Goal: Task Accomplishment & Management: Use online tool/utility

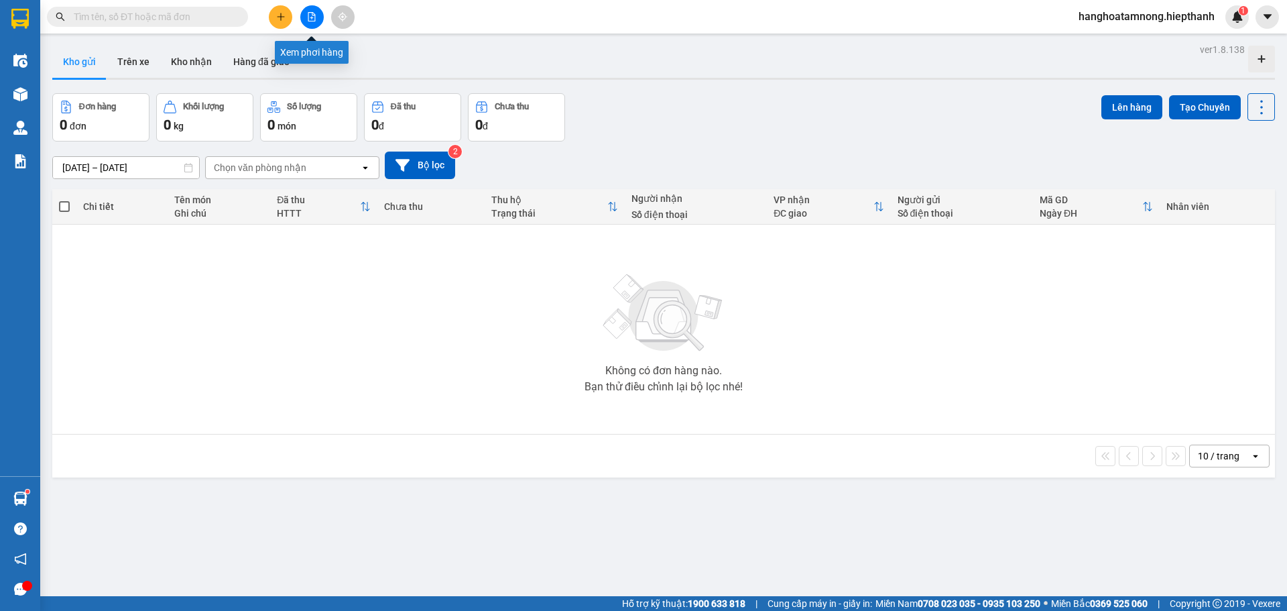
click at [314, 11] on button at bounding box center [311, 16] width 23 height 23
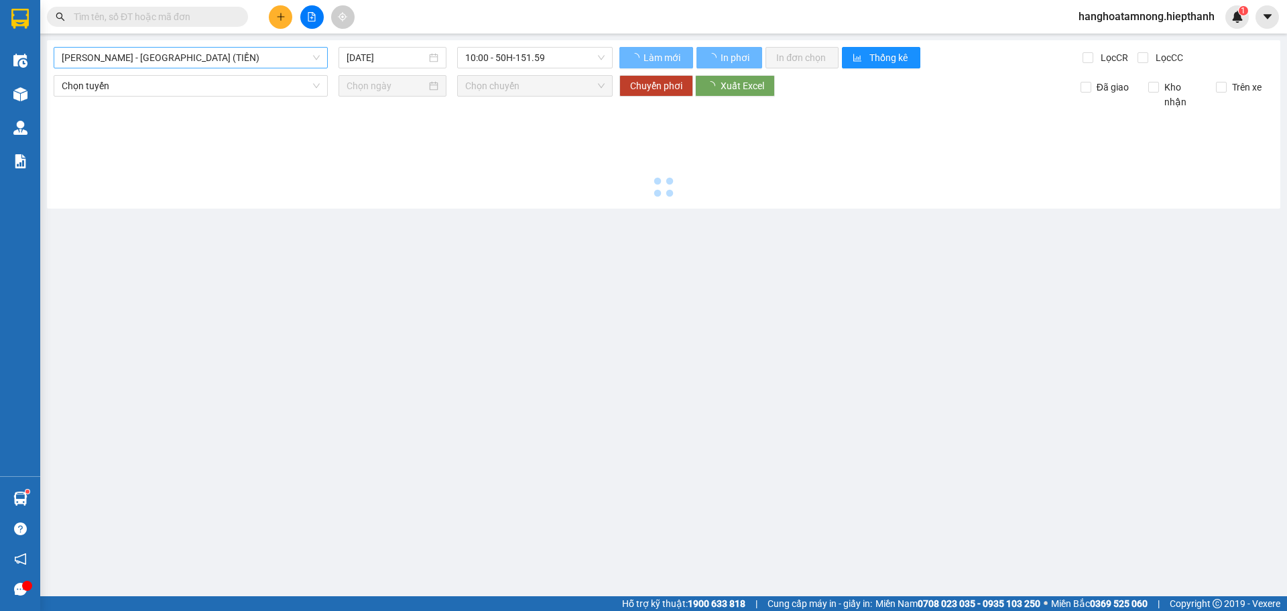
click at [143, 64] on span "[PERSON_NAME] - [GEOGRAPHIC_DATA] (TIỀN)" at bounding box center [191, 58] width 258 height 20
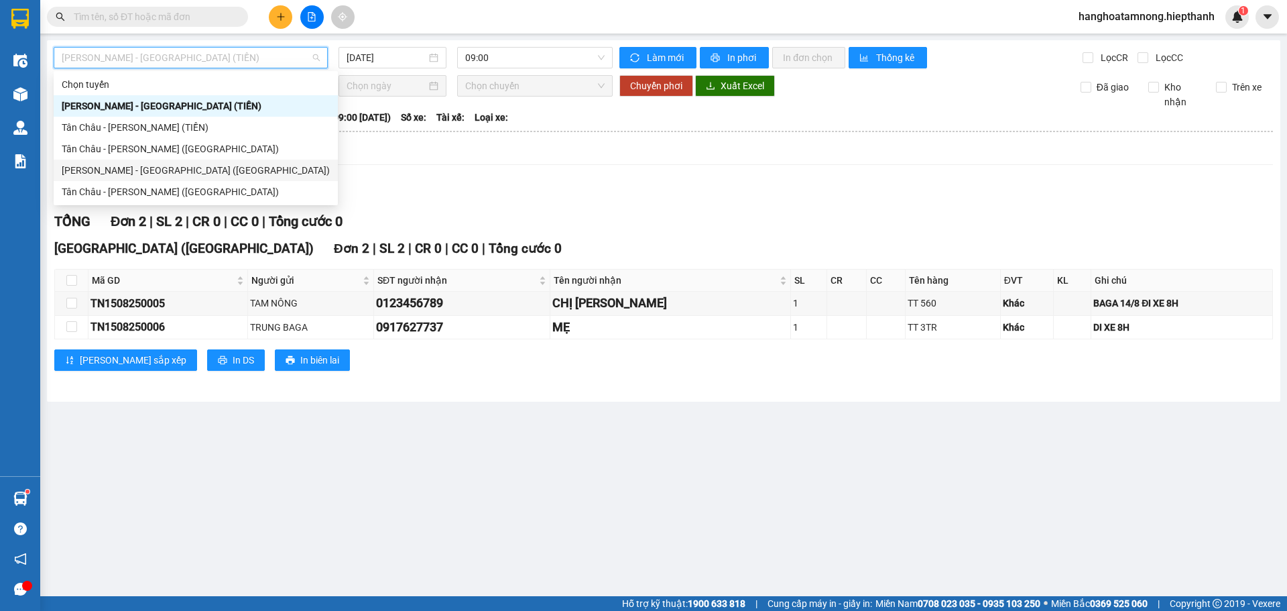
click at [142, 165] on div "[PERSON_NAME] - [GEOGRAPHIC_DATA] ([GEOGRAPHIC_DATA])" at bounding box center [196, 170] width 268 height 15
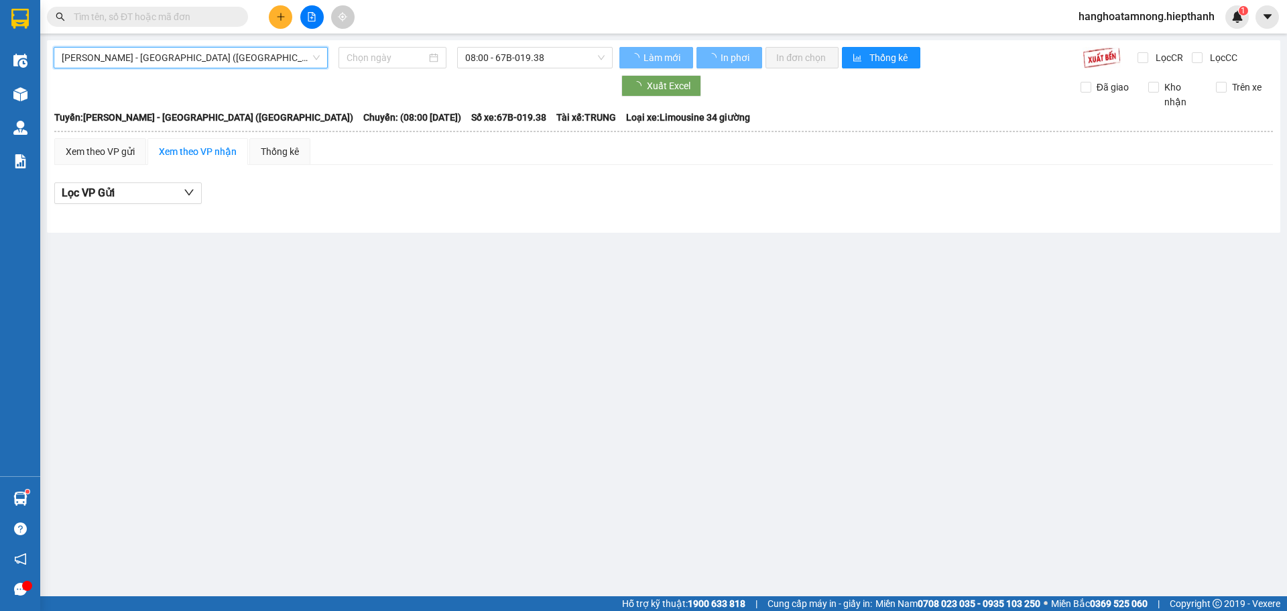
type input "[DATE]"
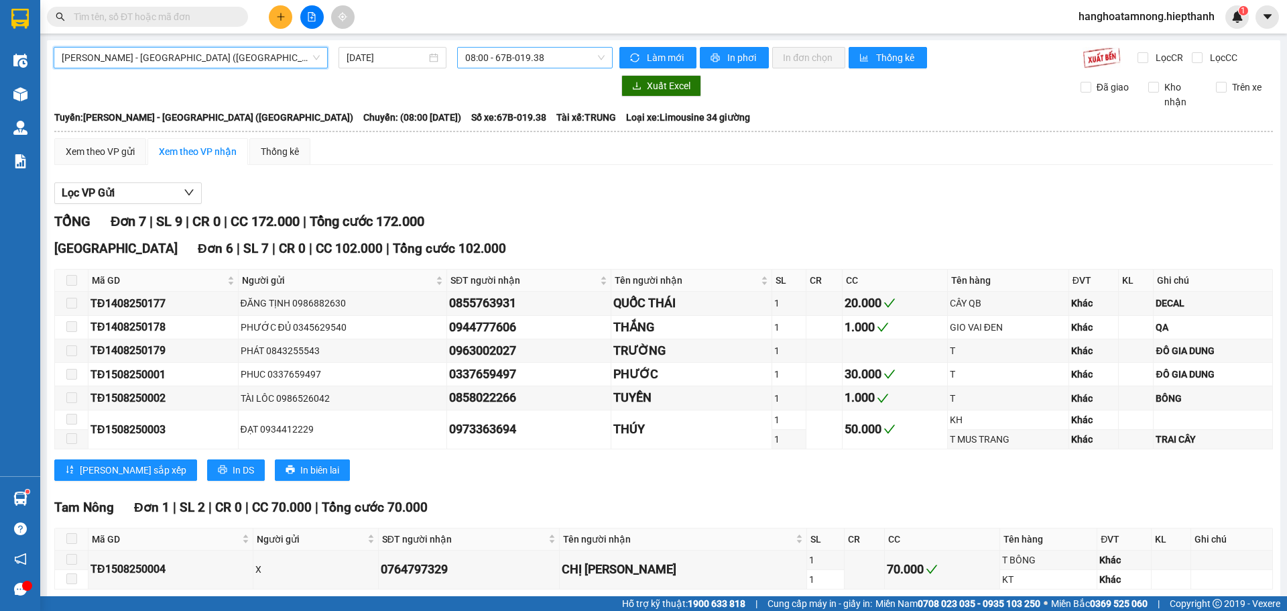
click at [520, 62] on span "08:00 - 67B-019.38" at bounding box center [534, 58] width 139 height 20
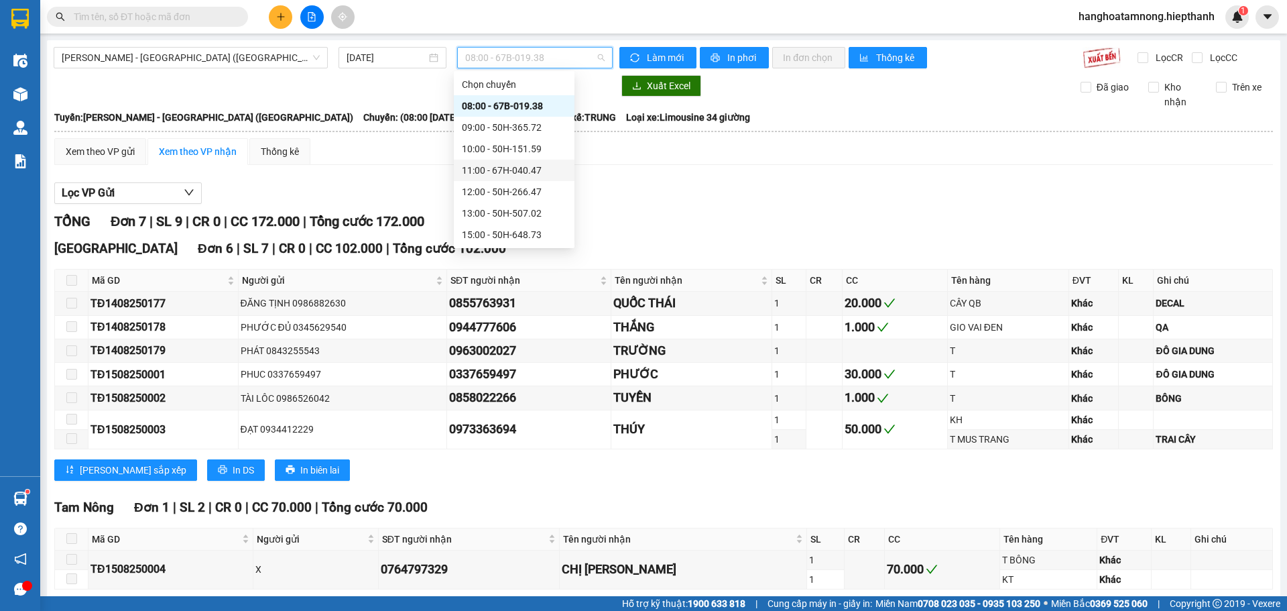
click at [503, 171] on div "11:00 - 67H-040.47" at bounding box center [514, 170] width 105 height 15
